Goal: Information Seeking & Learning: Learn about a topic

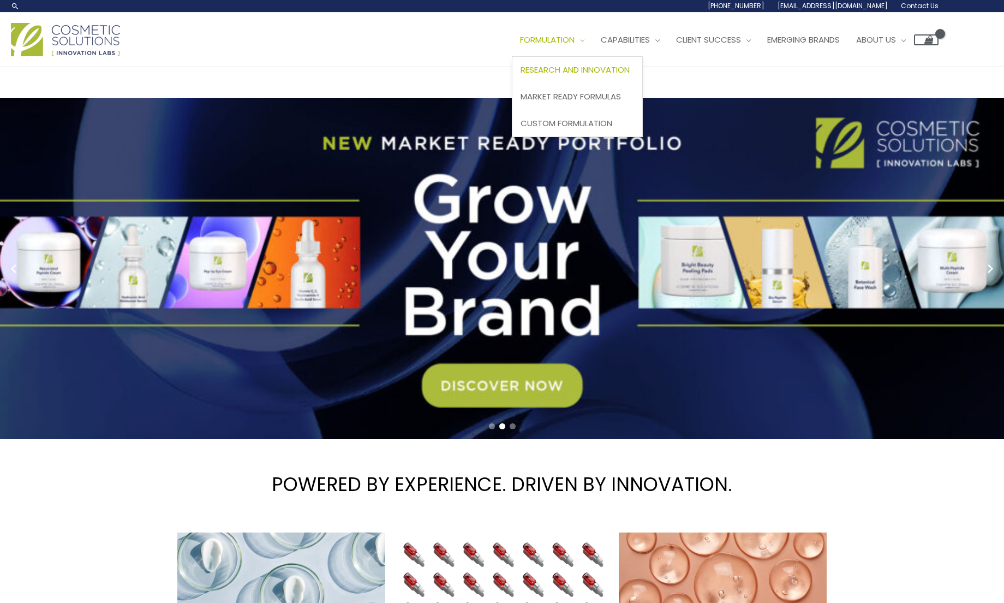
click at [560, 66] on span "Research and Innovation" at bounding box center [575, 69] width 109 height 11
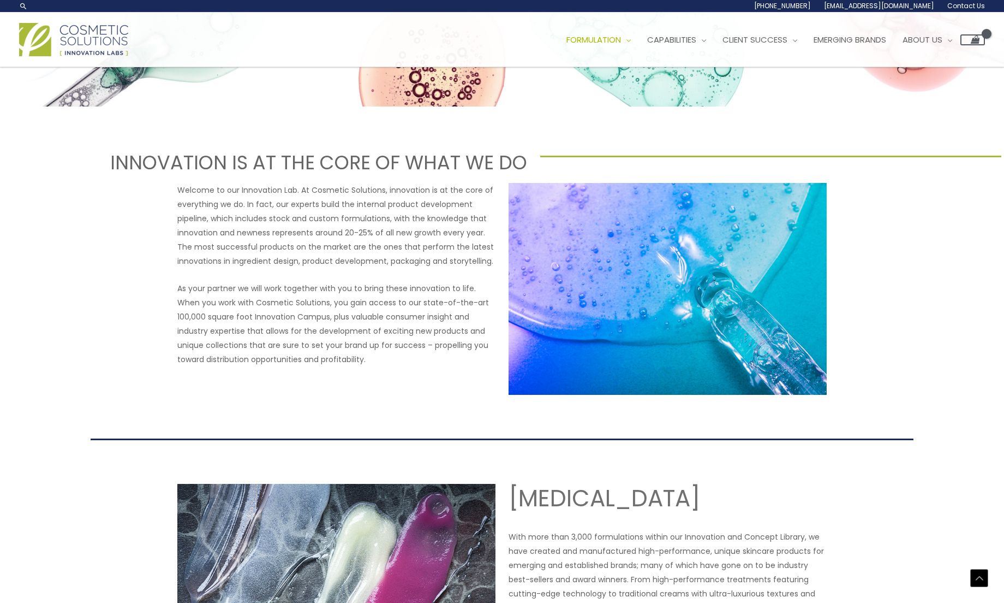
scroll to position [291, 0]
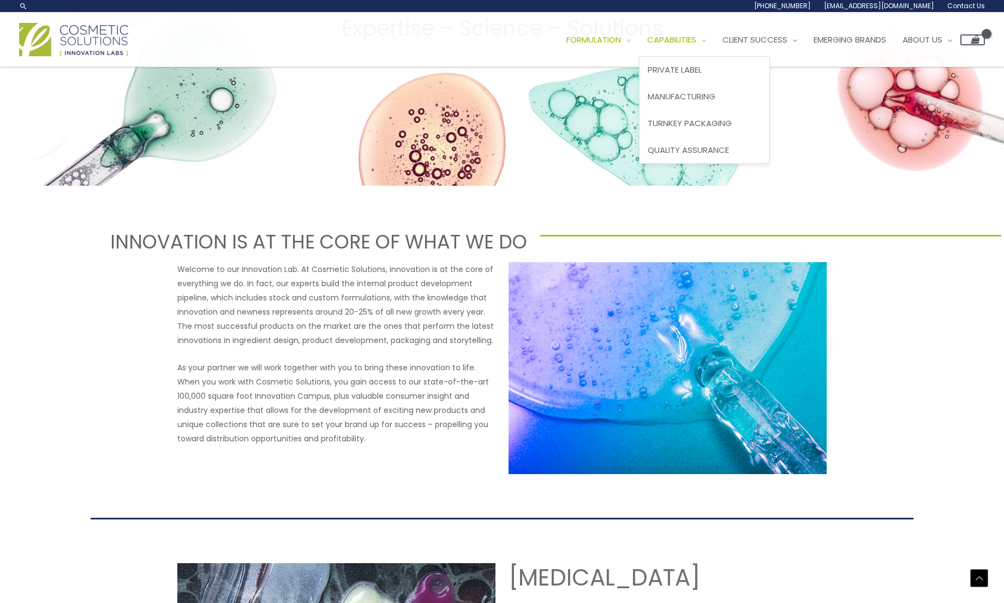
click at [697, 43] on span "Capabilities" at bounding box center [671, 39] width 49 height 11
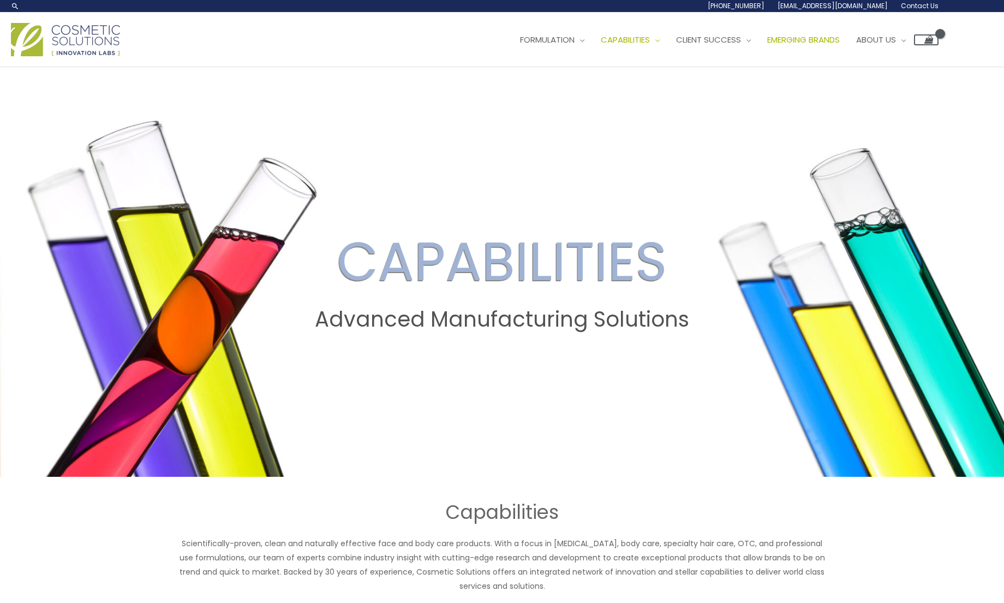
click at [835, 39] on span "Emerging Brands" at bounding box center [804, 39] width 73 height 11
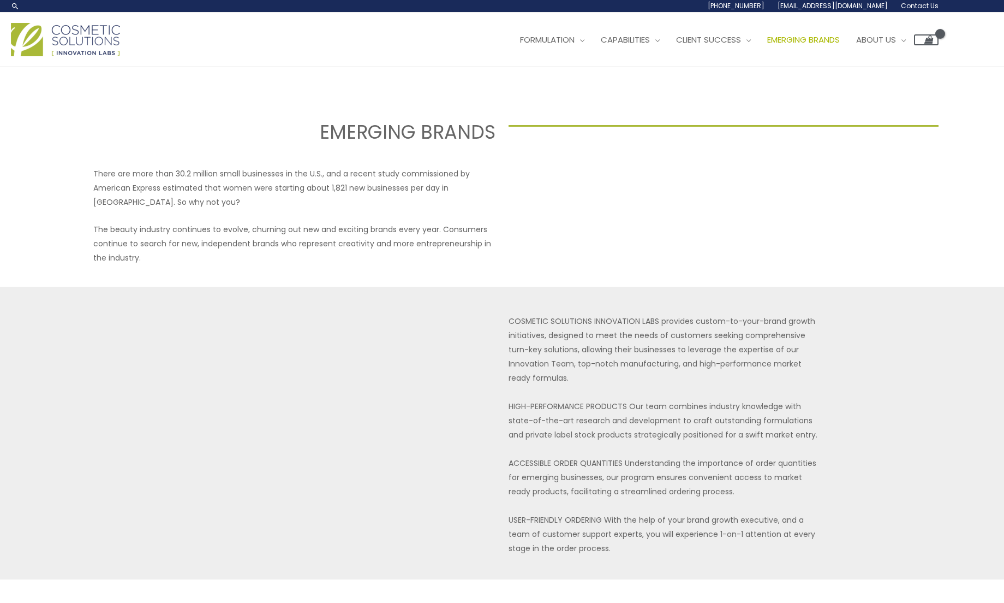
click at [703, 80] on div "EMERGING BRANDS There are more than 30.2 million small businesses in the U.S., …" at bounding box center [502, 563] width 677 height 992
click at [568, 41] on span "Formulation" at bounding box center [547, 39] width 55 height 11
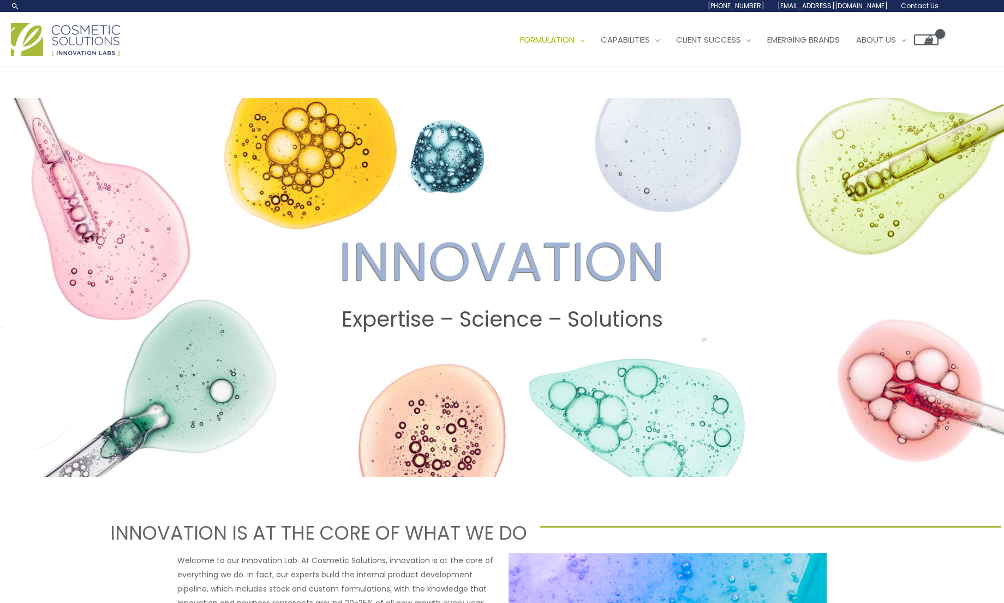
click at [69, 37] on img at bounding box center [65, 39] width 109 height 33
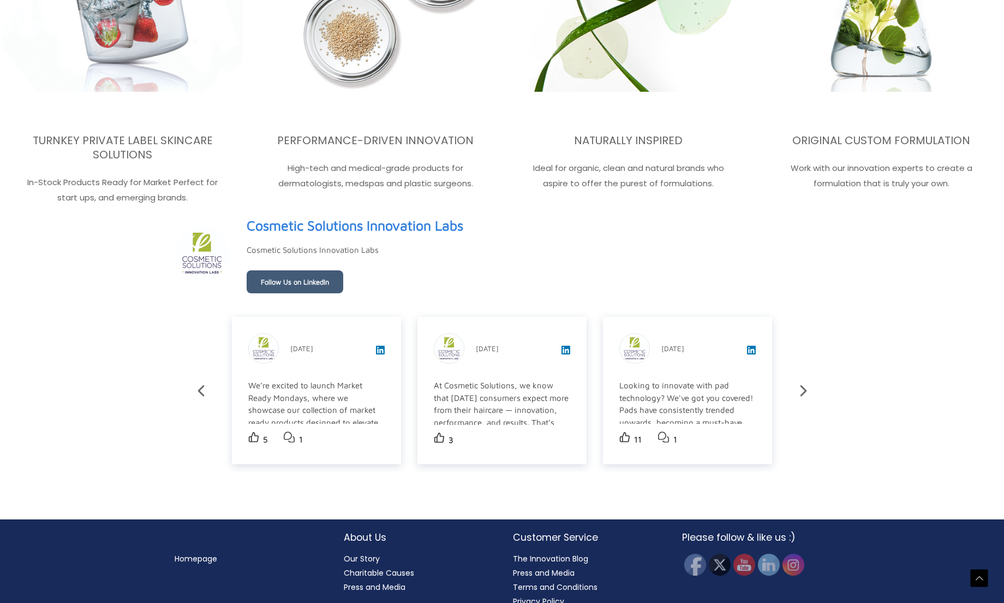
scroll to position [1795, 0]
